Goal: Task Accomplishment & Management: Use online tool/utility

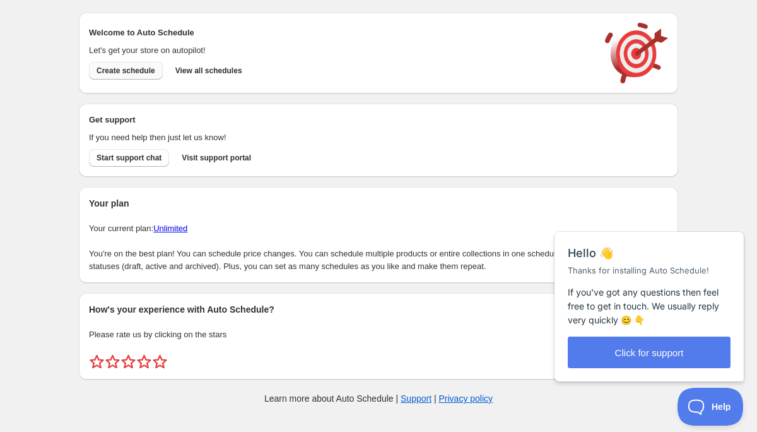
click at [139, 73] on span "Create schedule" at bounding box center [126, 71] width 59 height 10
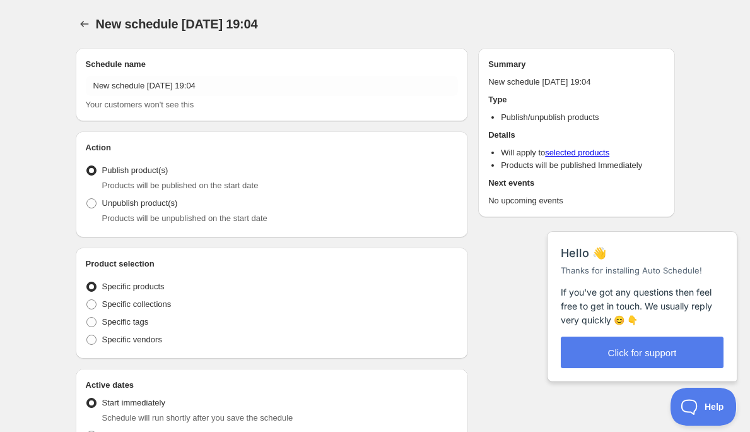
radio input "true"
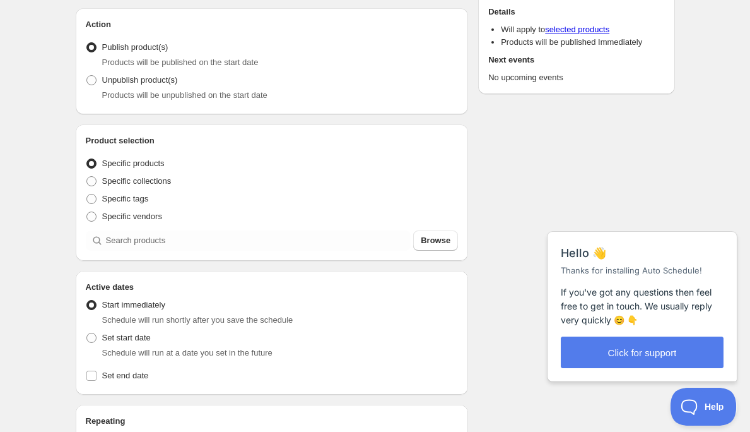
scroll to position [127, 0]
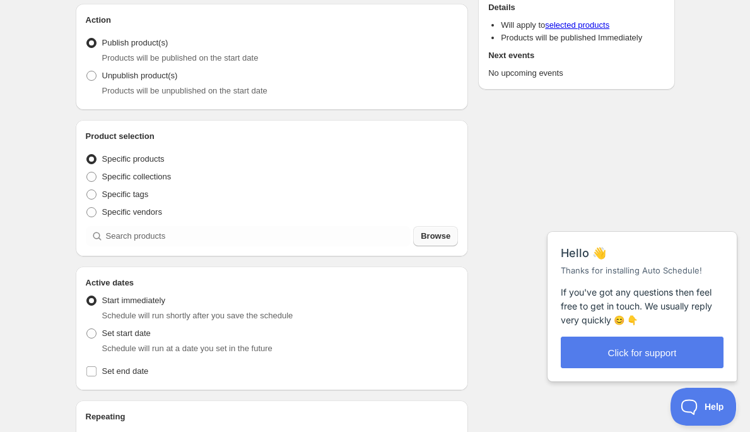
click at [435, 236] on span "Browse" at bounding box center [436, 236] width 30 height 13
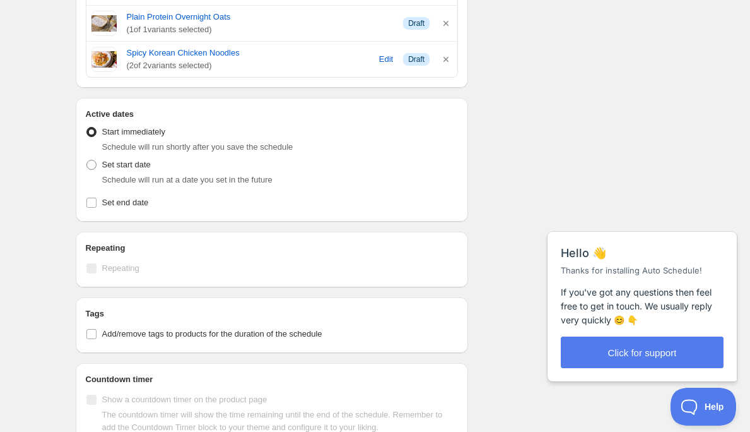
scroll to position [727, 0]
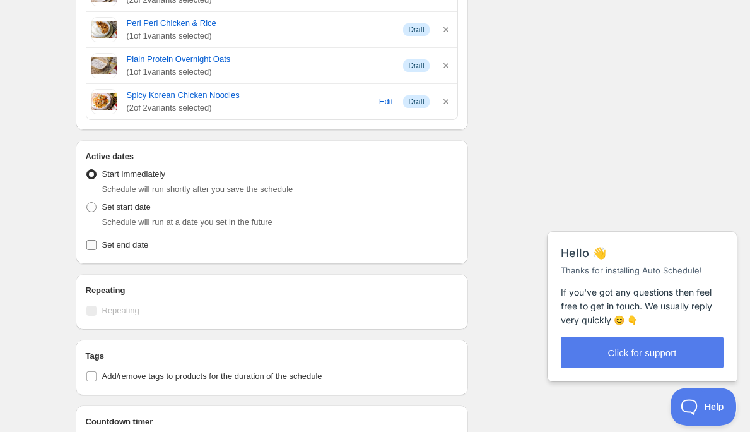
click at [96, 249] on input "Set end date" at bounding box center [91, 245] width 10 height 10
checkbox input "true"
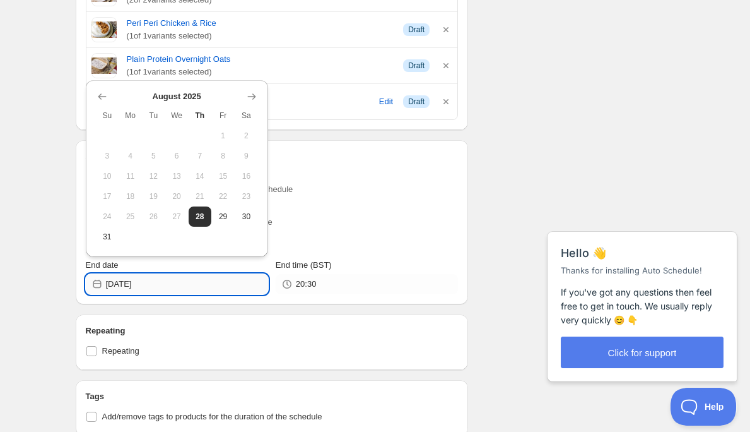
click at [227, 294] on input "2025-08-28" at bounding box center [187, 284] width 162 height 20
click at [254, 98] on icon "Show next month, September 2025" at bounding box center [252, 96] width 13 height 13
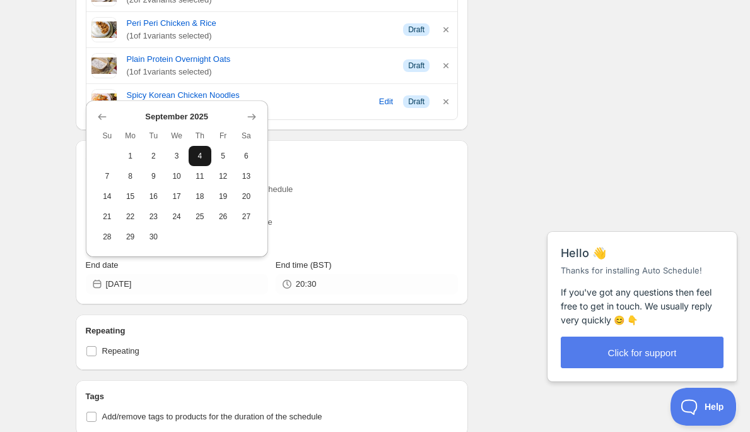
click at [202, 150] on button "4" at bounding box center [200, 156] width 23 height 20
type input "2025-09-04"
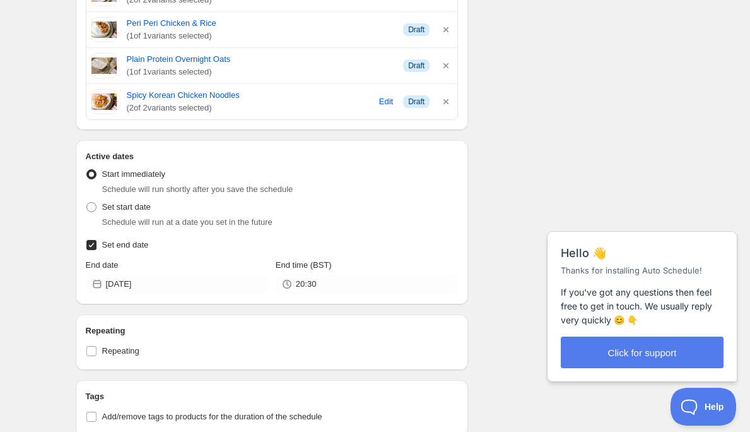
click at [294, 290] on div "20:30" at bounding box center [367, 284] width 182 height 20
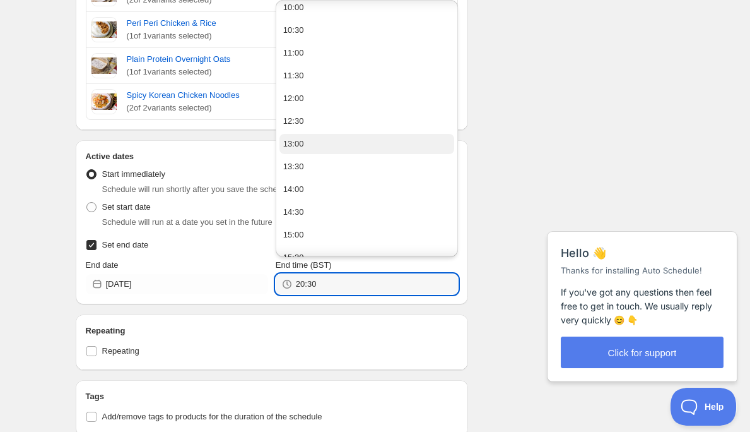
scroll to position [465, 0]
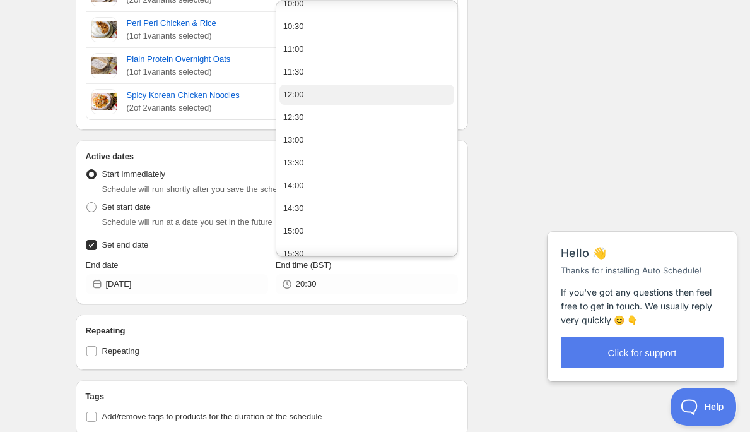
click at [317, 97] on button "12:00" at bounding box center [367, 95] width 175 height 20
type input "12:00"
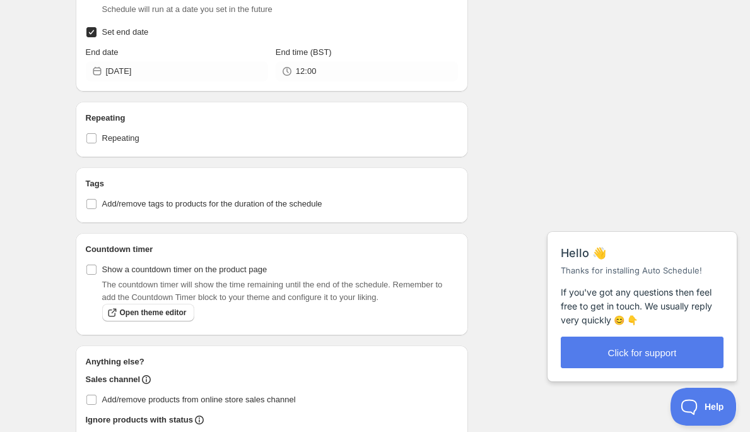
scroll to position [941, 0]
click at [96, 206] on input "Add/remove tags to products for the duration of the schedule" at bounding box center [91, 203] width 10 height 10
checkbox input "true"
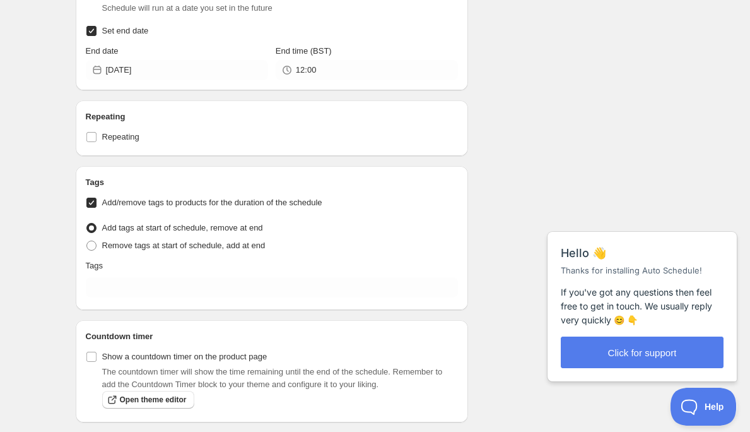
click at [149, 272] on div "Tags" at bounding box center [272, 265] width 373 height 13
click at [146, 304] on div "Tags Add/remove tags to products for the duration of the schedule Tag type Add …" at bounding box center [272, 238] width 393 height 144
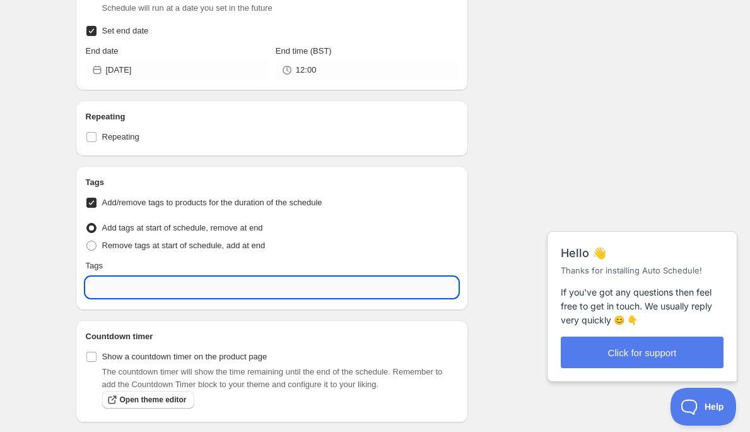
click at [153, 292] on input "text" at bounding box center [272, 287] width 373 height 20
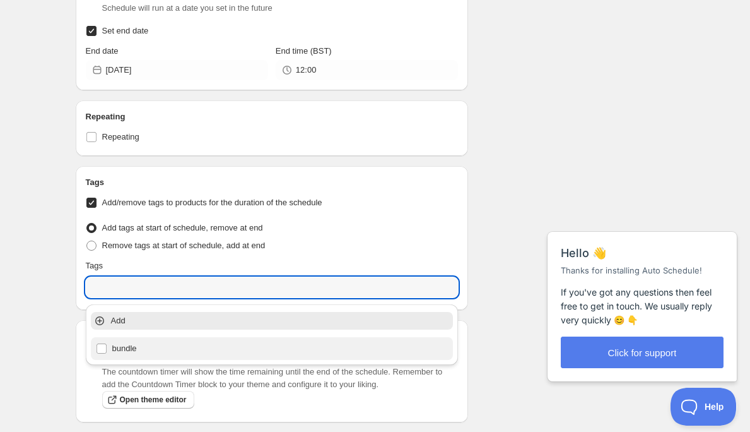
click at [122, 352] on div "bundle" at bounding box center [272, 349] width 353 height 18
type input "bundle"
checkbox input "true"
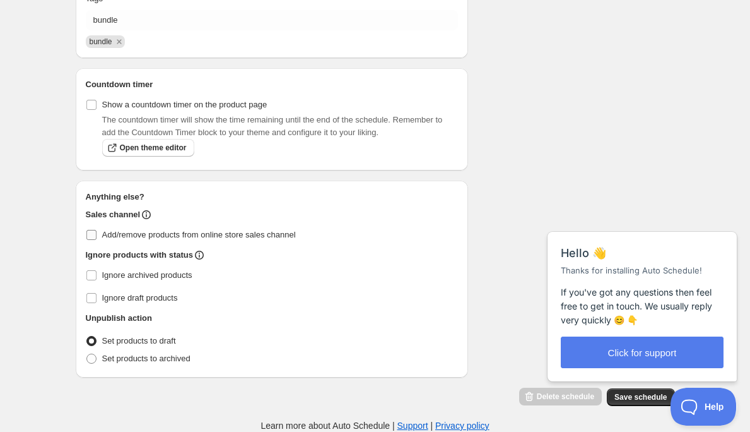
scroll to position [1214, 0]
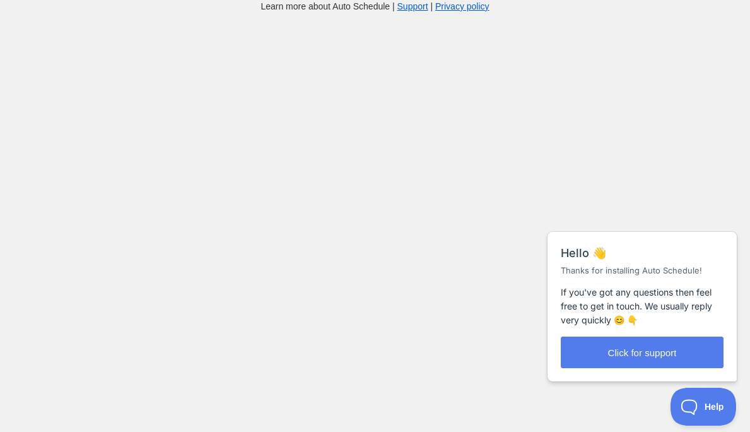
scroll to position [13, 0]
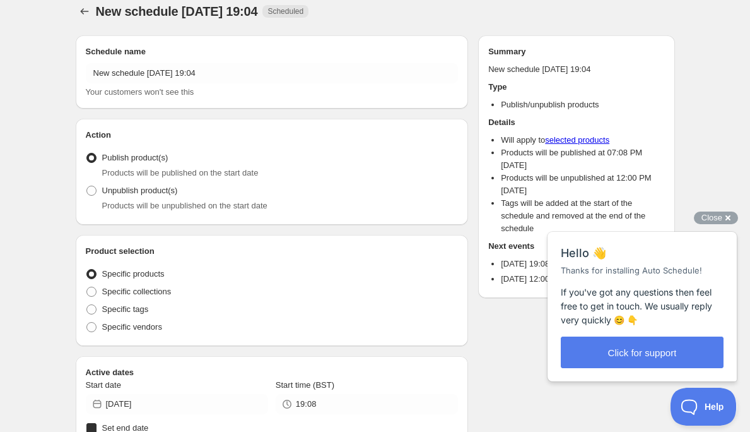
radio input "true"
checkbox input "true"
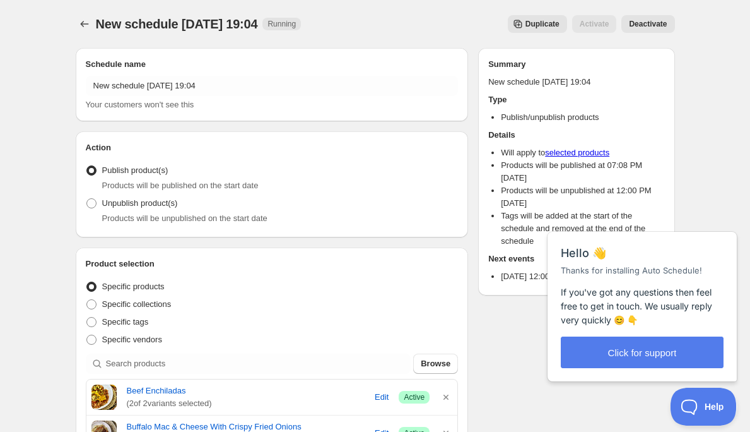
scroll to position [0, 0]
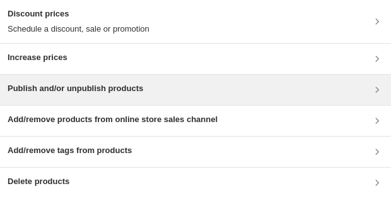
click at [130, 82] on h3 "Publish and/or unpublish products" at bounding box center [76, 88] width 136 height 13
